Goal: Information Seeking & Learning: Learn about a topic

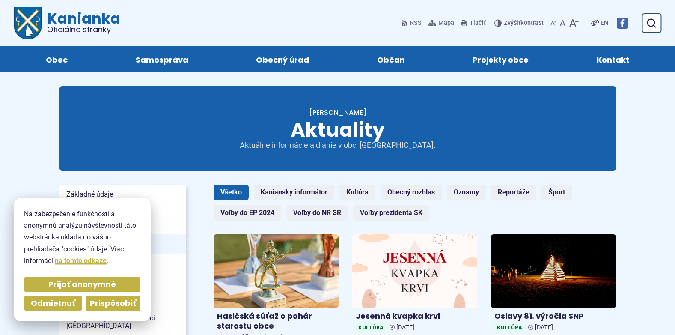
click at [110, 299] on span "Prispôsobiť" at bounding box center [113, 303] width 46 height 10
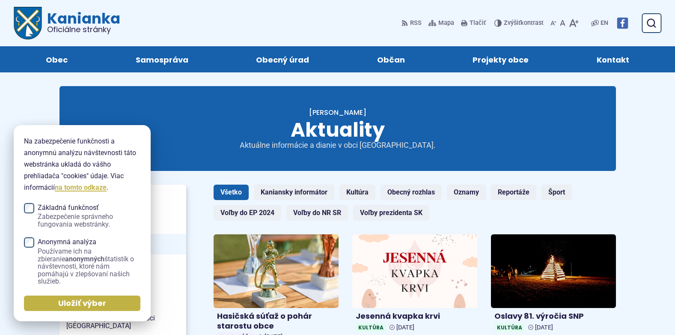
click at [170, 281] on span "Tradičné staviteľstvo" at bounding box center [122, 277] width 113 height 13
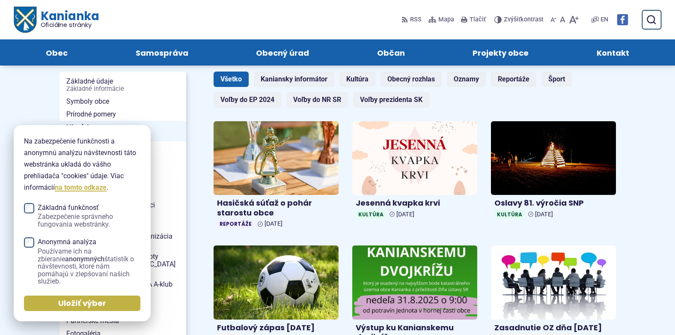
scroll to position [86, 0]
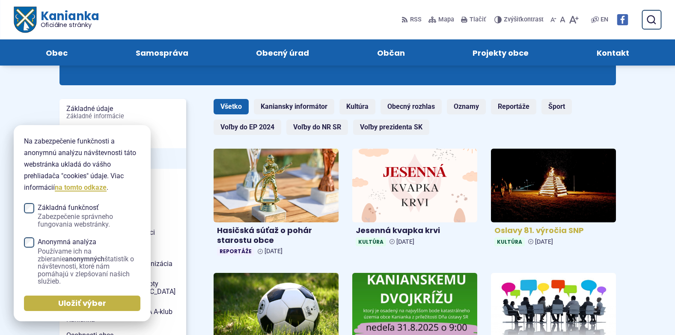
click at [547, 231] on h4 "Oslavy 81. výročia SNP" at bounding box center [553, 231] width 118 height 10
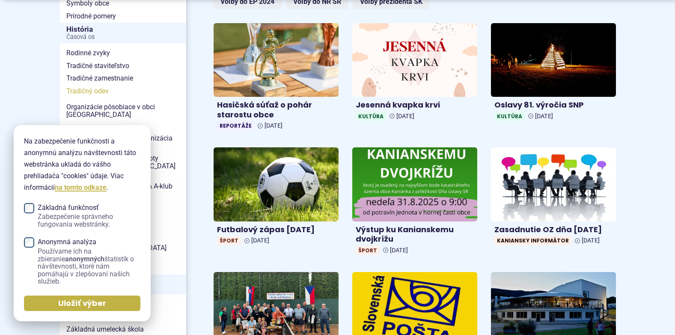
scroll to position [214, 0]
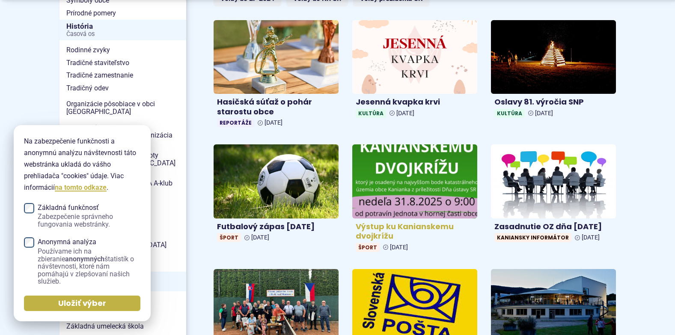
click at [426, 227] on h4 "Výstup ku Kanianskemu dvojkrížu" at bounding box center [415, 231] width 118 height 19
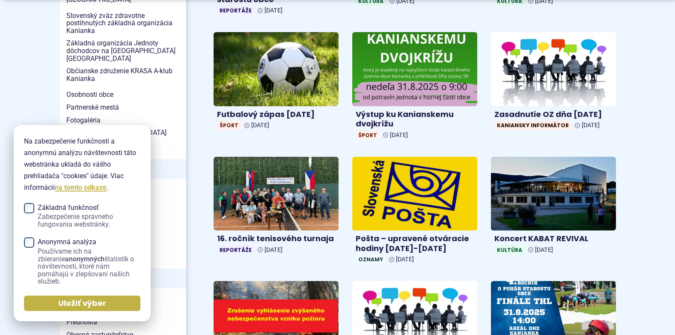
scroll to position [342, 0]
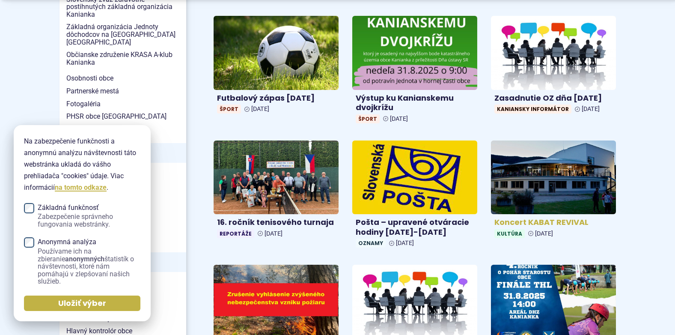
click at [551, 202] on img at bounding box center [554, 177] width 144 height 85
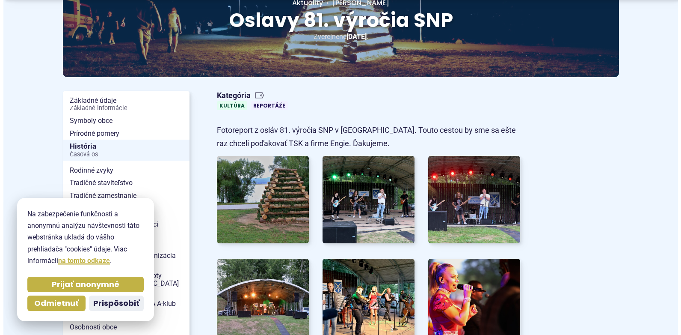
scroll to position [128, 0]
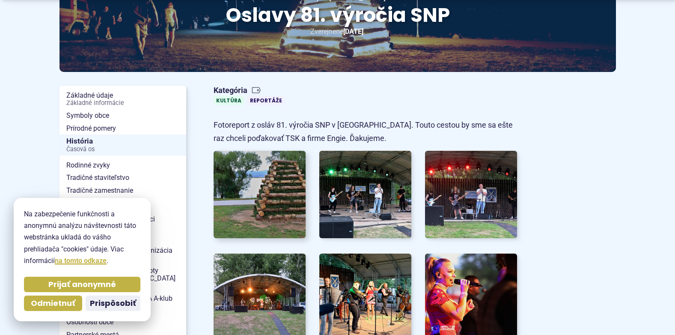
click at [267, 199] on img at bounding box center [259, 194] width 101 height 96
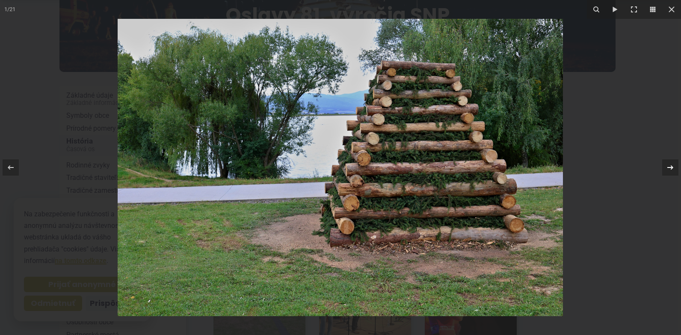
click at [669, 168] on icon at bounding box center [671, 167] width 10 height 10
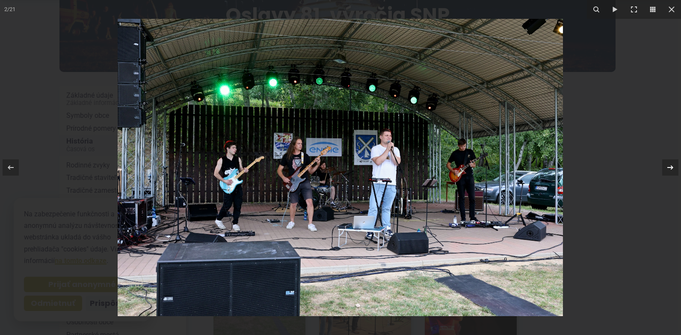
click at [669, 168] on div "2 / 21" at bounding box center [340, 167] width 681 height 335
click at [671, 167] on icon at bounding box center [671, 167] width 10 height 10
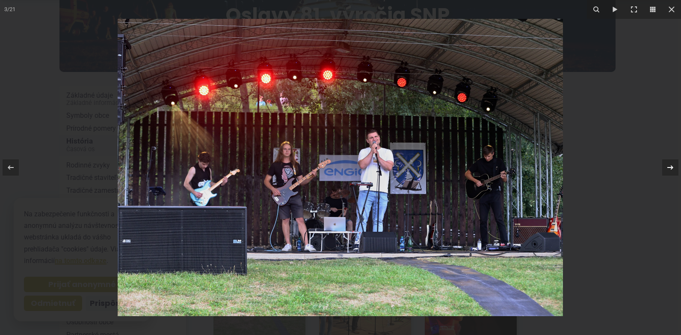
click at [671, 167] on icon at bounding box center [671, 167] width 10 height 10
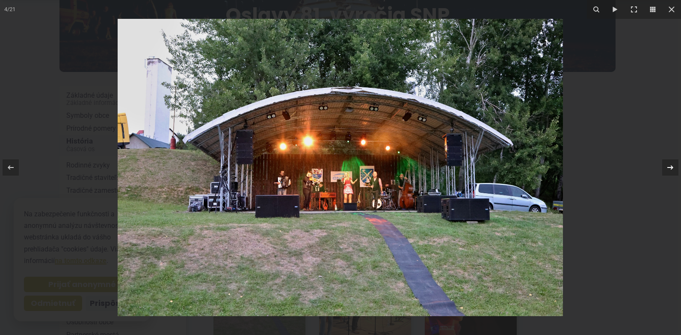
click at [671, 167] on icon at bounding box center [671, 167] width 10 height 10
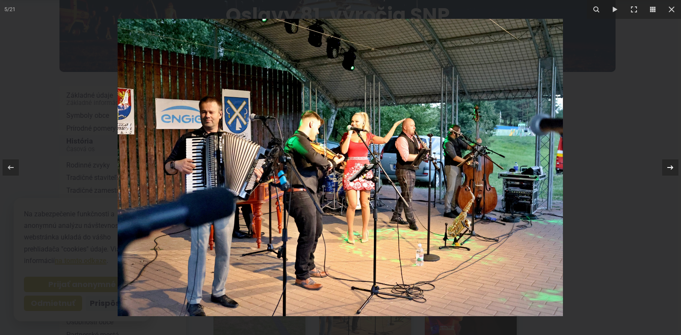
click at [671, 167] on div "5 / 21" at bounding box center [340, 167] width 681 height 335
click at [671, 167] on icon at bounding box center [671, 167] width 10 height 10
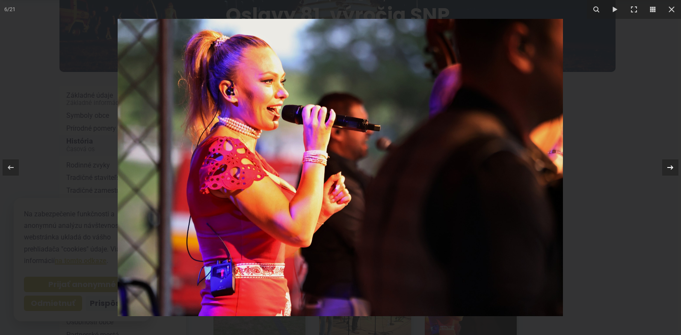
click at [671, 167] on icon at bounding box center [671, 167] width 10 height 10
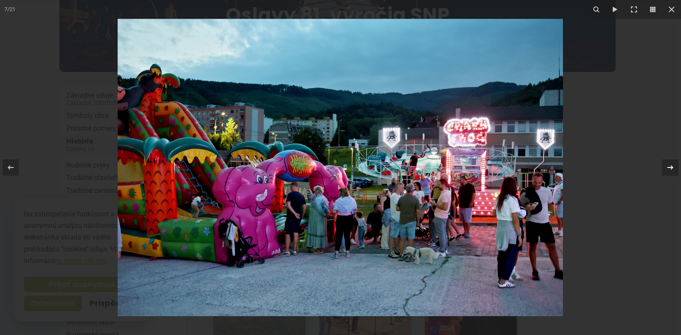
click at [671, 167] on div "7 / 21" at bounding box center [340, 167] width 681 height 335
click at [671, 167] on icon at bounding box center [671, 167] width 10 height 10
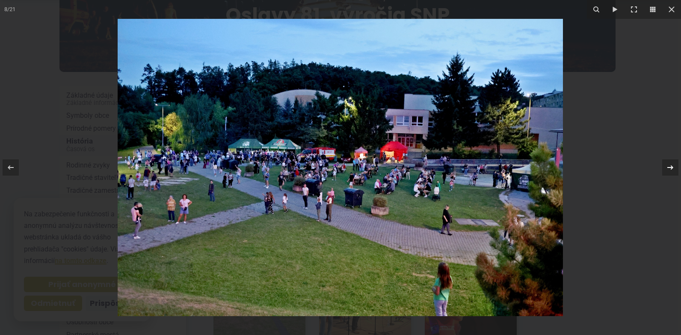
click at [672, 167] on icon at bounding box center [671, 167] width 10 height 10
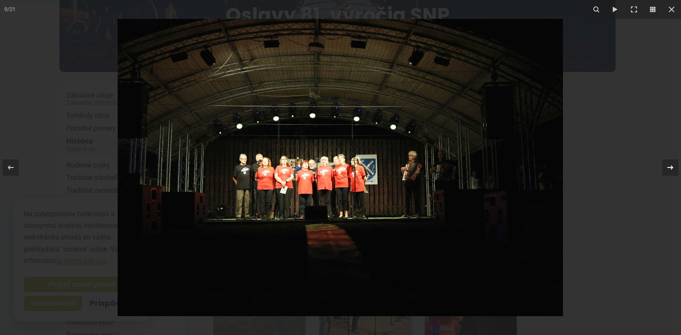
click at [672, 167] on div "9 / 21" at bounding box center [340, 167] width 681 height 335
click at [671, 168] on icon at bounding box center [671, 167] width 10 height 10
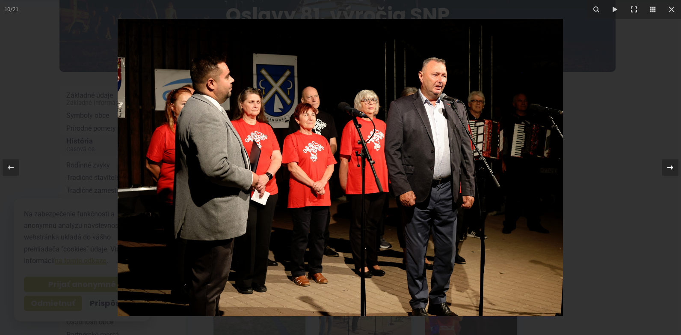
click at [671, 168] on div "10 / 21" at bounding box center [340, 167] width 681 height 335
click at [672, 167] on icon at bounding box center [671, 167] width 6 height 4
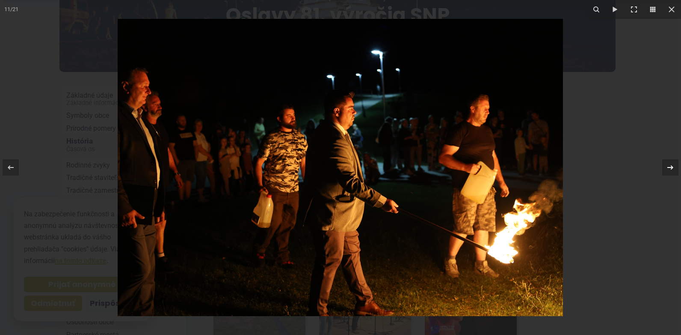
click at [672, 167] on div "11 / 21" at bounding box center [340, 167] width 681 height 335
click at [670, 169] on icon at bounding box center [671, 167] width 10 height 10
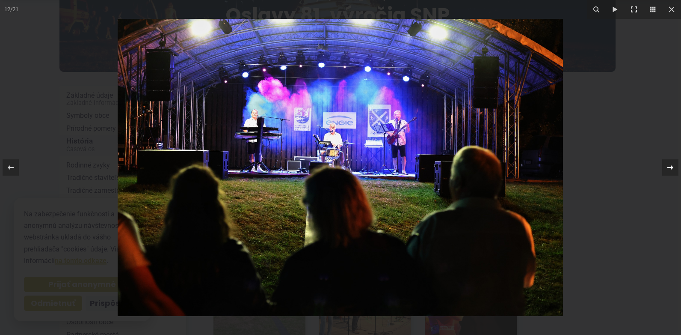
click at [670, 169] on icon at bounding box center [671, 167] width 10 height 10
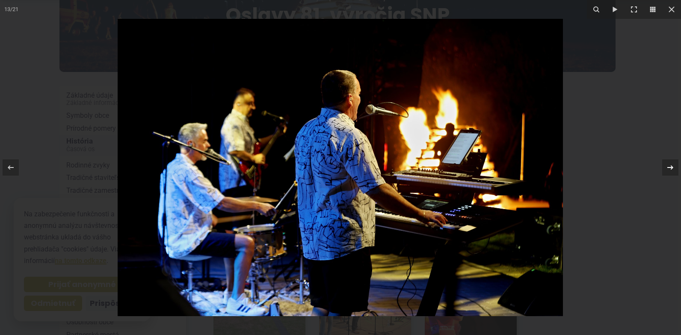
click at [670, 169] on icon at bounding box center [671, 167] width 10 height 10
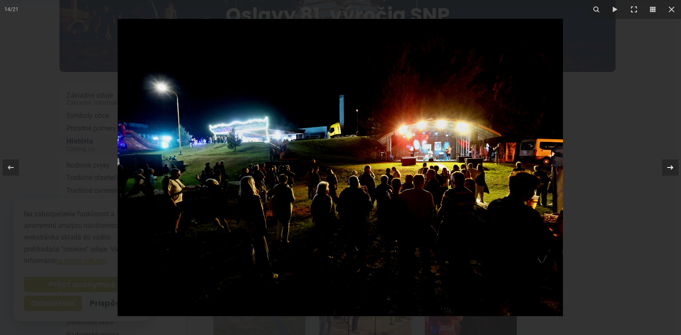
click at [670, 169] on icon at bounding box center [671, 167] width 10 height 10
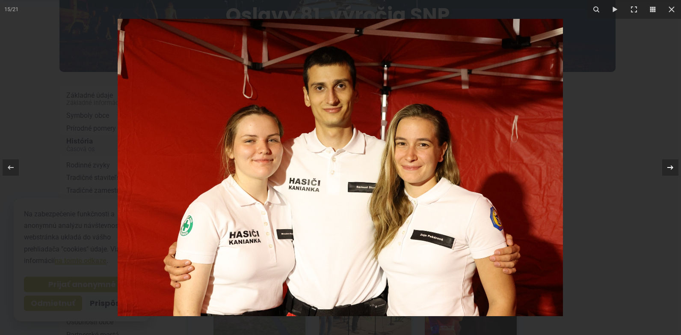
click at [670, 169] on div "15 / 21" at bounding box center [340, 167] width 681 height 335
click at [670, 166] on icon at bounding box center [671, 167] width 10 height 10
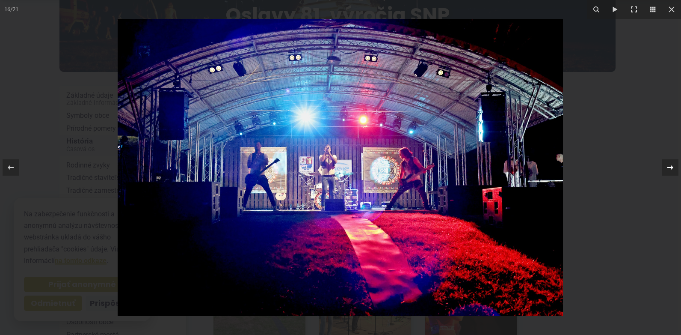
click at [670, 166] on icon at bounding box center [671, 167] width 10 height 10
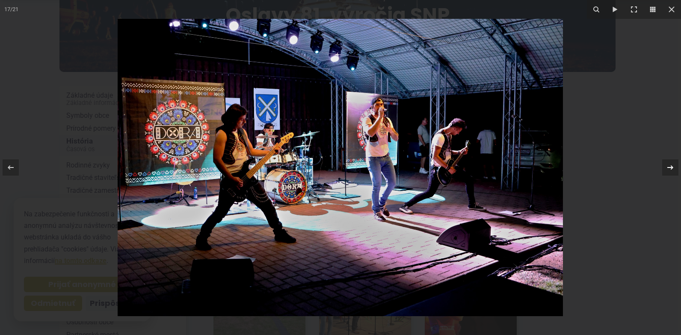
click at [670, 166] on icon at bounding box center [671, 167] width 10 height 10
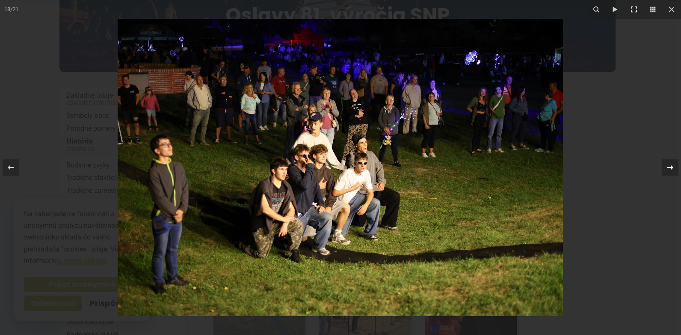
click at [670, 166] on div "18 / 21" at bounding box center [340, 167] width 681 height 335
click at [672, 166] on icon at bounding box center [671, 167] width 10 height 10
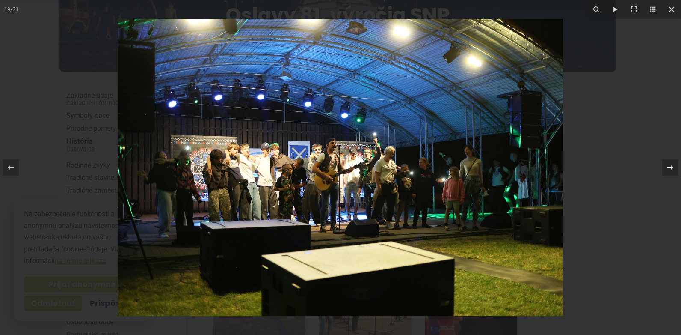
click at [672, 166] on icon at bounding box center [671, 167] width 6 height 4
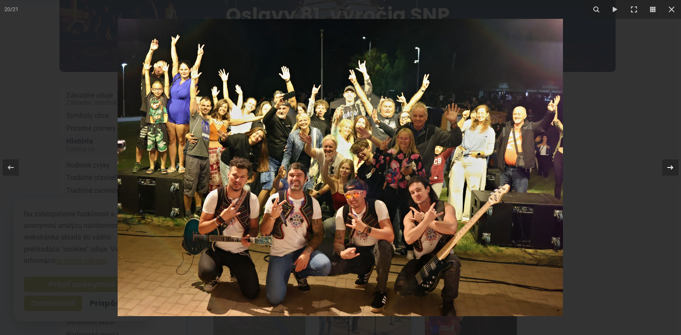
click at [672, 166] on icon at bounding box center [671, 167] width 6 height 4
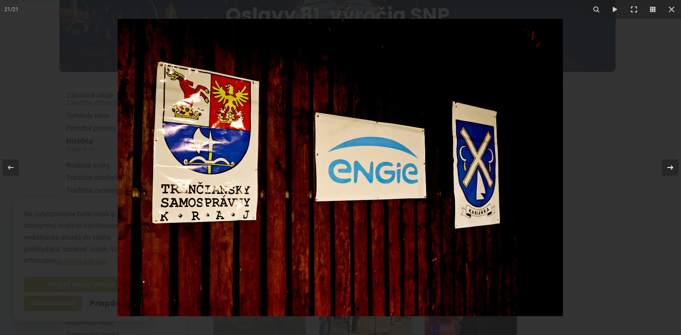
click at [672, 166] on icon at bounding box center [671, 167] width 6 height 4
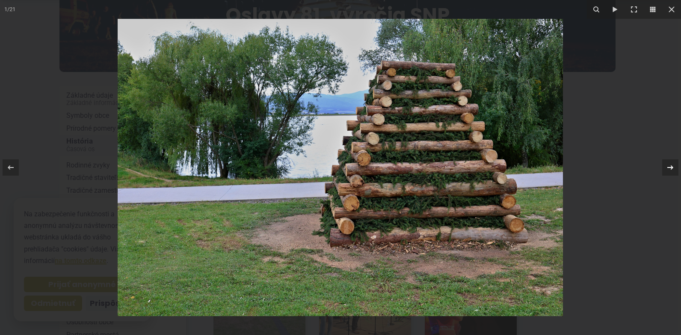
click at [672, 166] on icon at bounding box center [671, 167] width 6 height 4
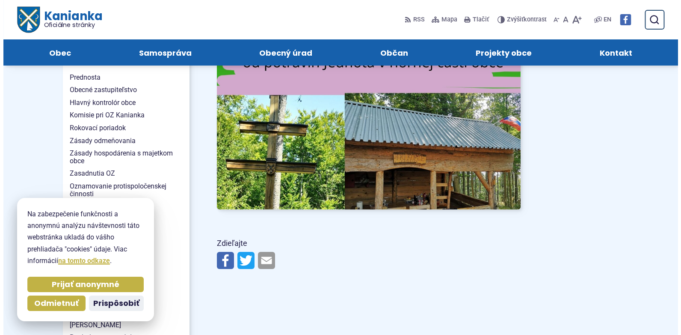
scroll to position [514, 0]
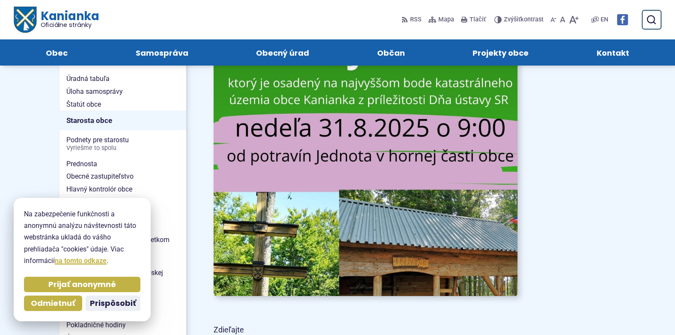
click at [357, 211] on img at bounding box center [365, 80] width 334 height 473
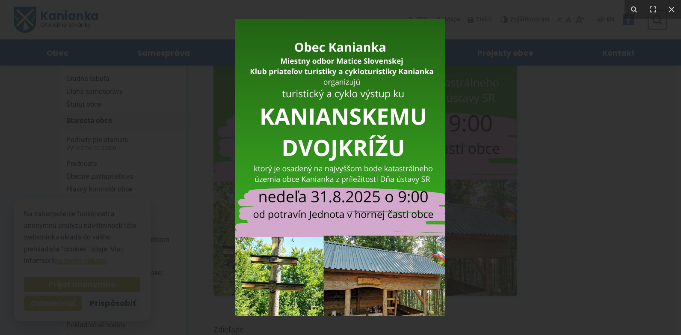
click at [475, 178] on div at bounding box center [340, 167] width 681 height 335
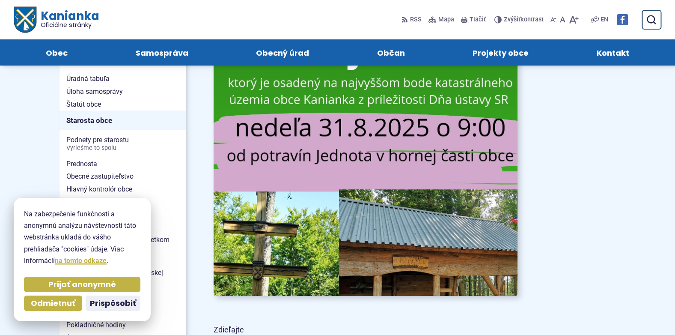
click at [424, 236] on img at bounding box center [365, 81] width 334 height 473
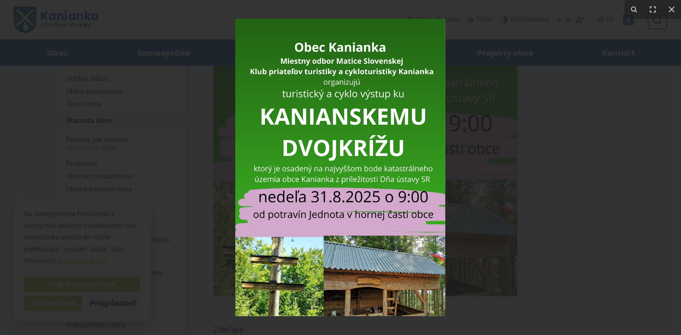
click at [424, 237] on img at bounding box center [340, 167] width 210 height 297
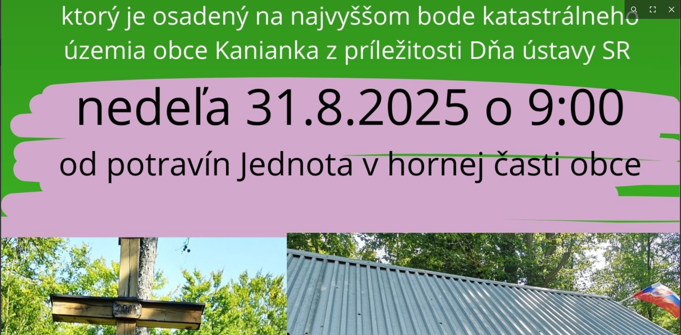
click at [424, 237] on img at bounding box center [340, 12] width 679 height 961
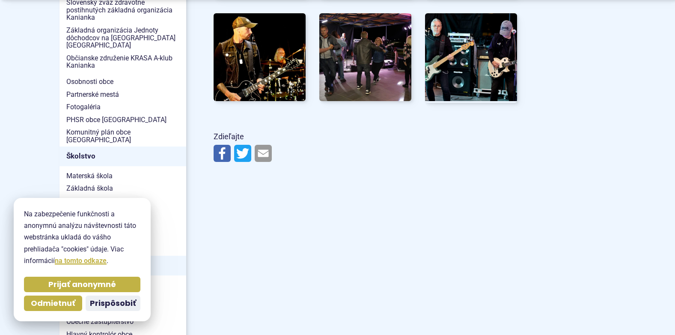
scroll to position [428, 0]
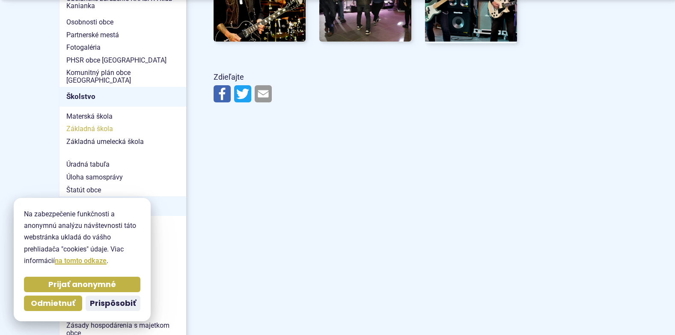
click at [77, 122] on span "Základná škola" at bounding box center [122, 128] width 113 height 13
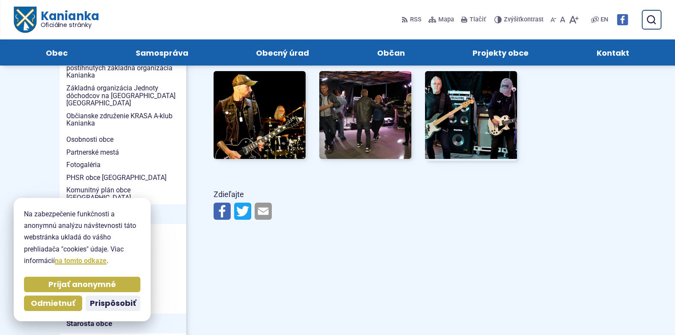
scroll to position [257, 0]
